Goal: Information Seeking & Learning: Learn about a topic

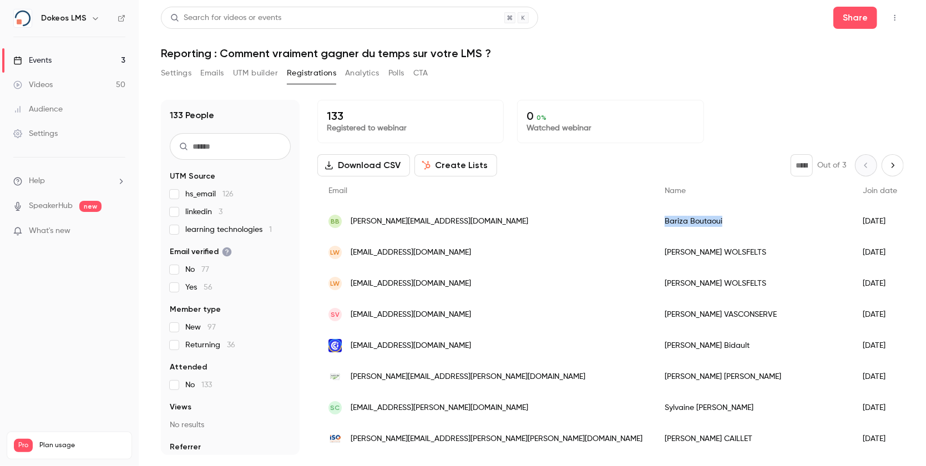
drag, startPoint x: 596, startPoint y: 215, endPoint x: 534, endPoint y: 218, distance: 62.2
click at [654, 218] on div "[PERSON_NAME]" at bounding box center [753, 221] width 198 height 31
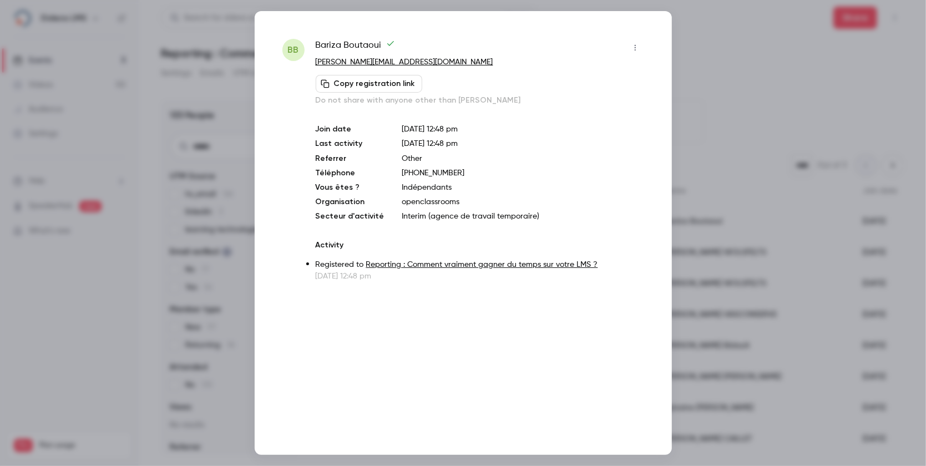
drag, startPoint x: 534, startPoint y: 218, endPoint x: 353, endPoint y: 47, distance: 249.3
click at [353, 47] on span "[PERSON_NAME]" at bounding box center [355, 48] width 79 height 18
click at [353, 47] on span "Bariza Boutaoui" at bounding box center [355, 48] width 79 height 18
click at [755, 104] on div at bounding box center [463, 233] width 926 height 466
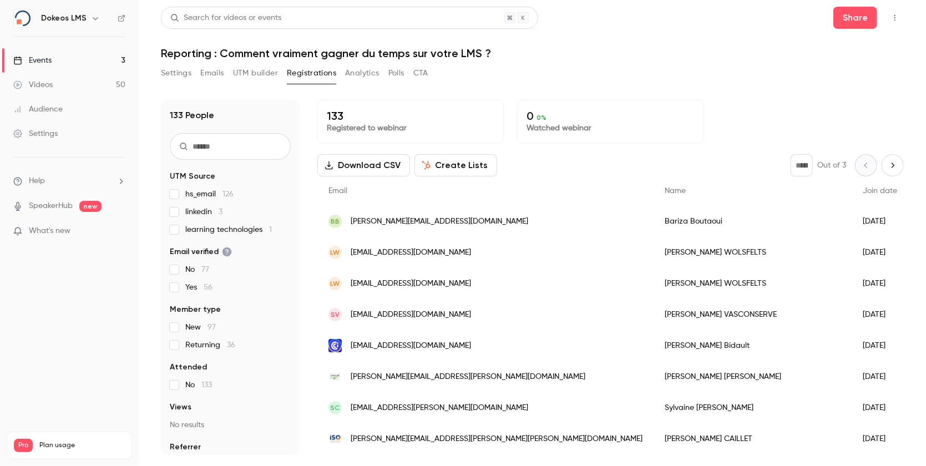
click at [79, 63] on link "Events 3" at bounding box center [69, 60] width 139 height 24
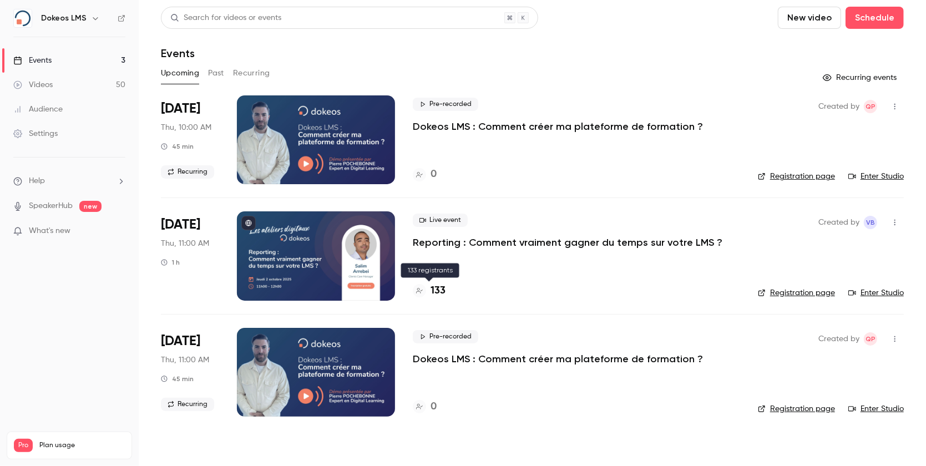
click at [438, 289] on h4 "133" at bounding box center [438, 291] width 15 height 15
